Goal: Navigation & Orientation: Find specific page/section

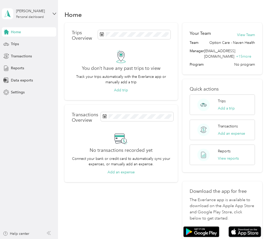
click at [21, 70] on span "Reports" at bounding box center [17, 67] width 13 height 5
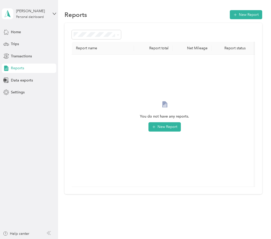
click at [36, 32] on div "Home" at bounding box center [29, 31] width 54 height 9
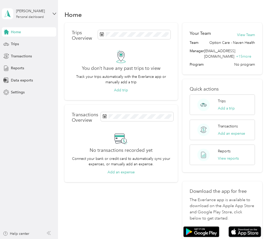
click at [38, 60] on div "Transactions" at bounding box center [29, 55] width 54 height 9
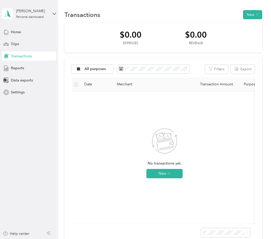
click at [33, 83] on div "Data exports" at bounding box center [29, 79] width 54 height 9
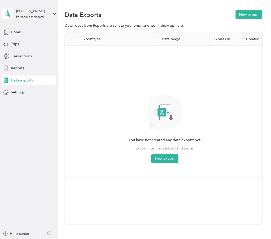
click at [33, 36] on div "Home" at bounding box center [29, 31] width 54 height 9
